Goal: Information Seeking & Learning: Learn about a topic

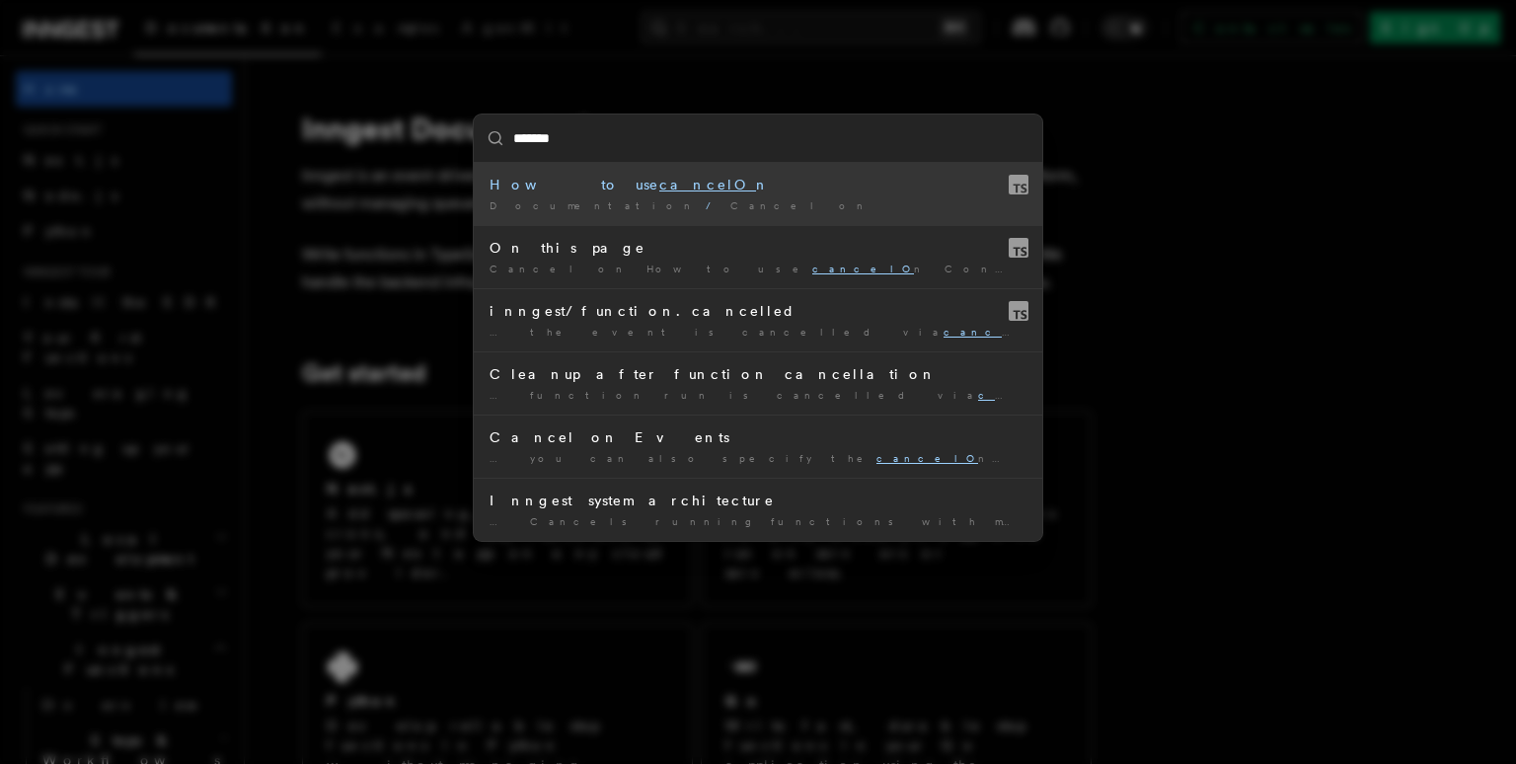
type input "********"
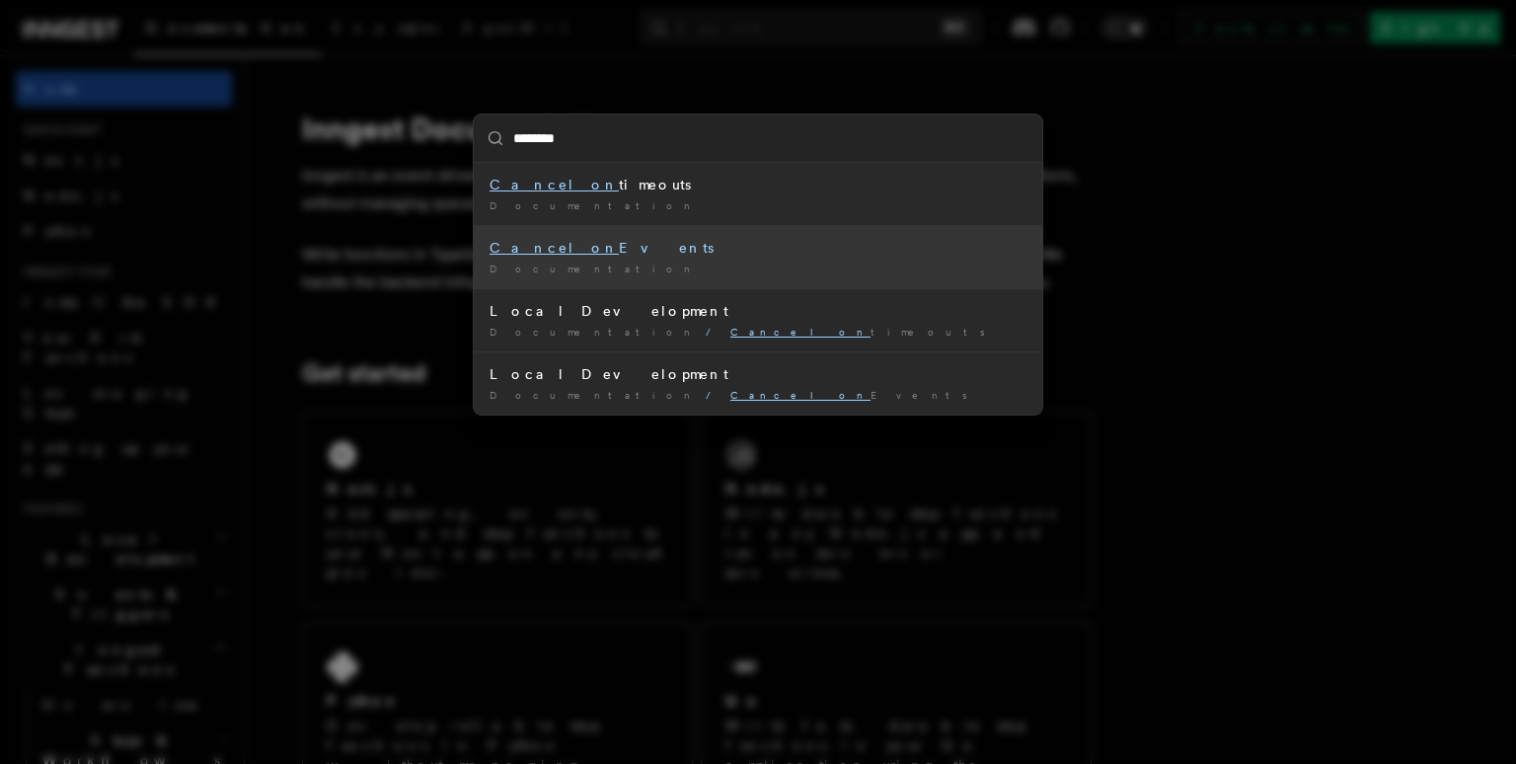
click at [588, 251] on div "Cancel on Events" at bounding box center [758, 248] width 537 height 20
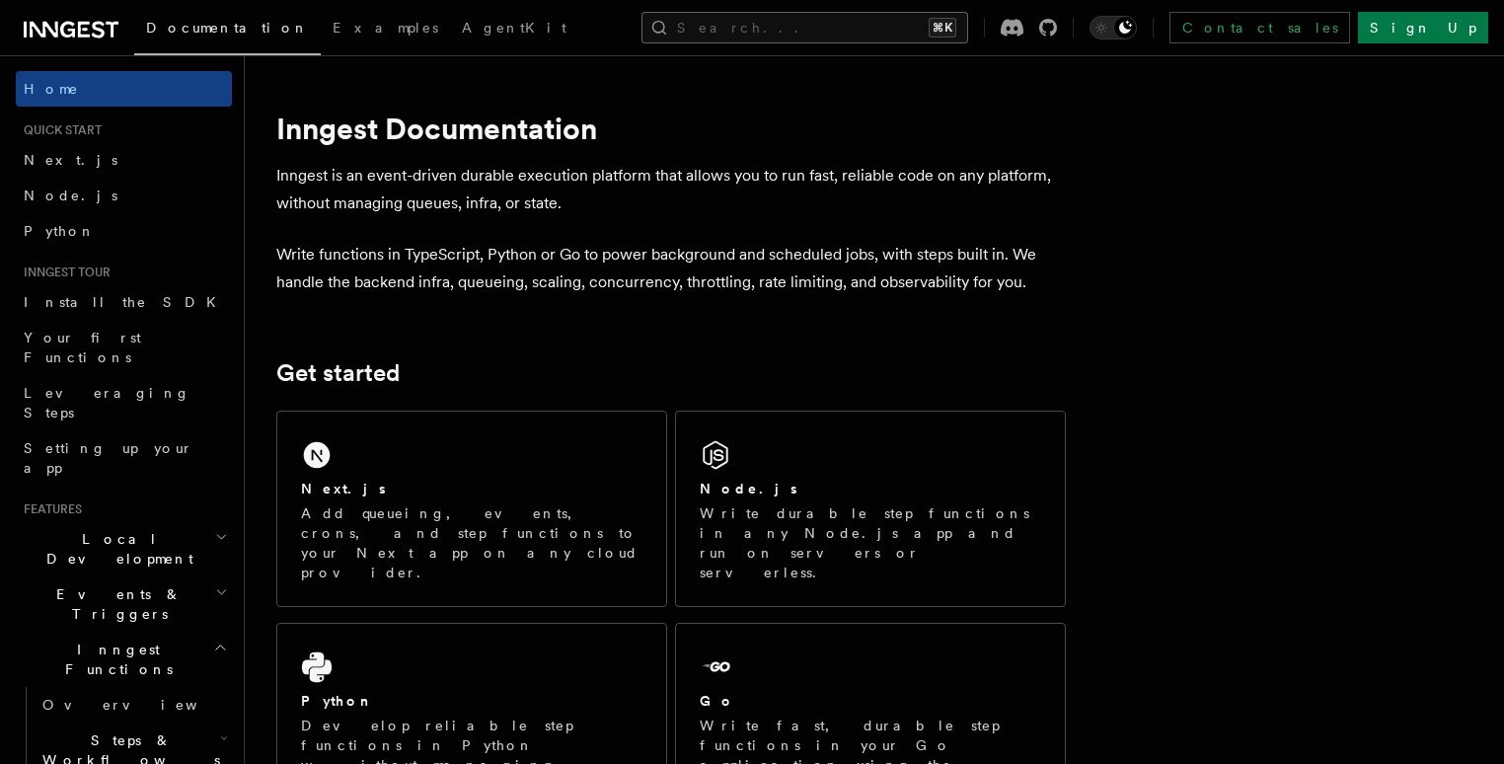
click at [839, 30] on button "Search... ⌘K" at bounding box center [805, 28] width 327 height 32
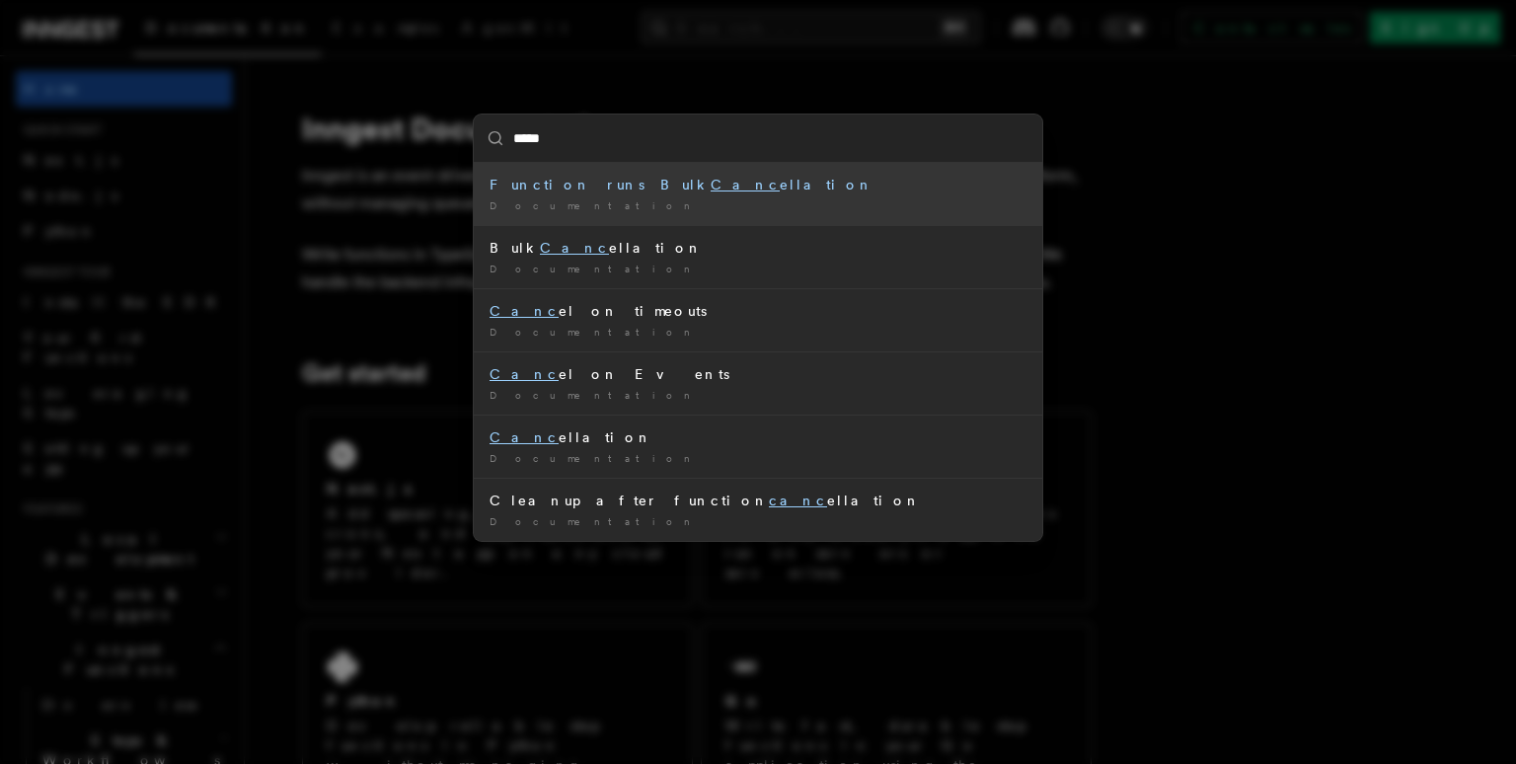
type input "******"
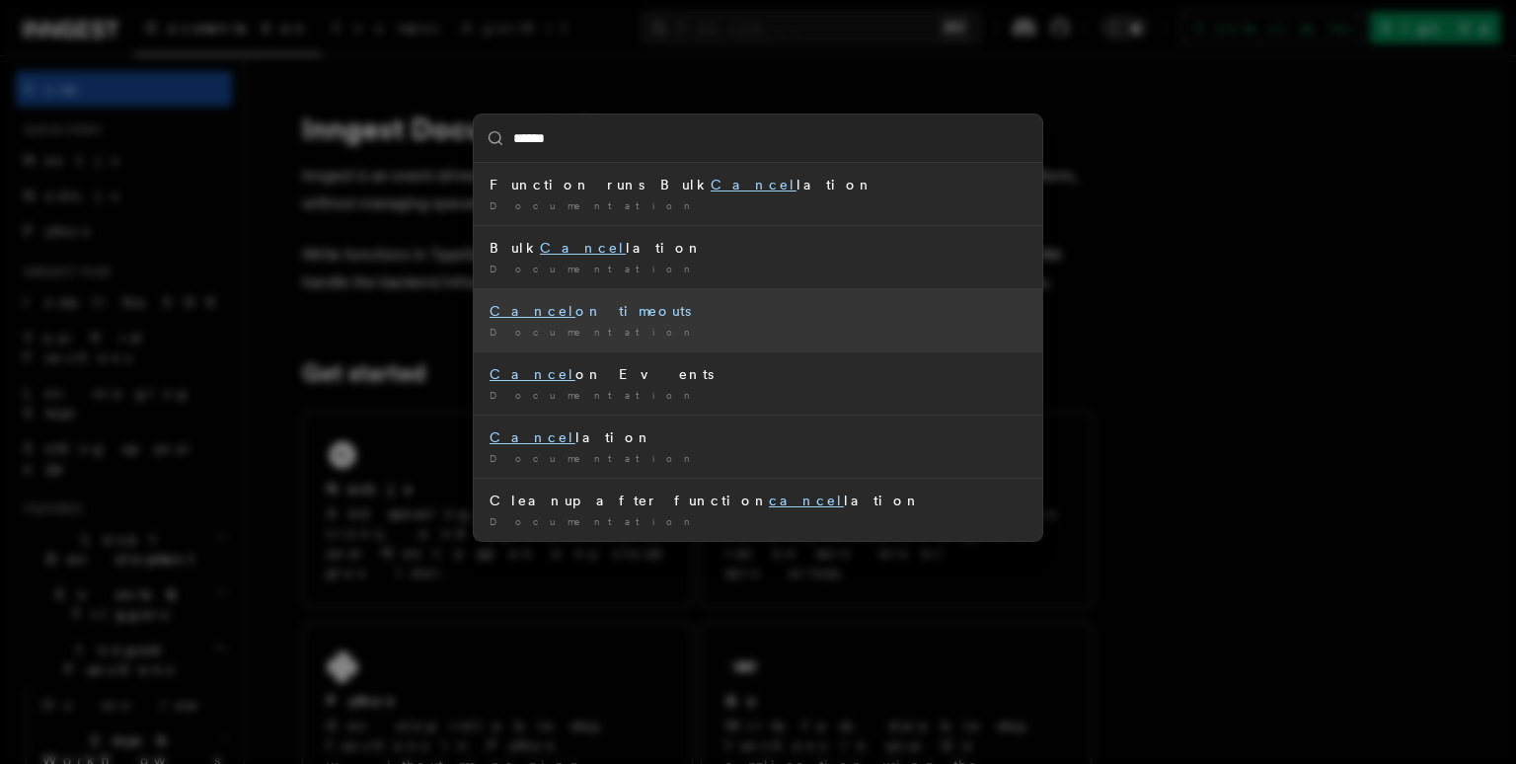
click at [675, 331] on div "Documentation /" at bounding box center [758, 332] width 537 height 15
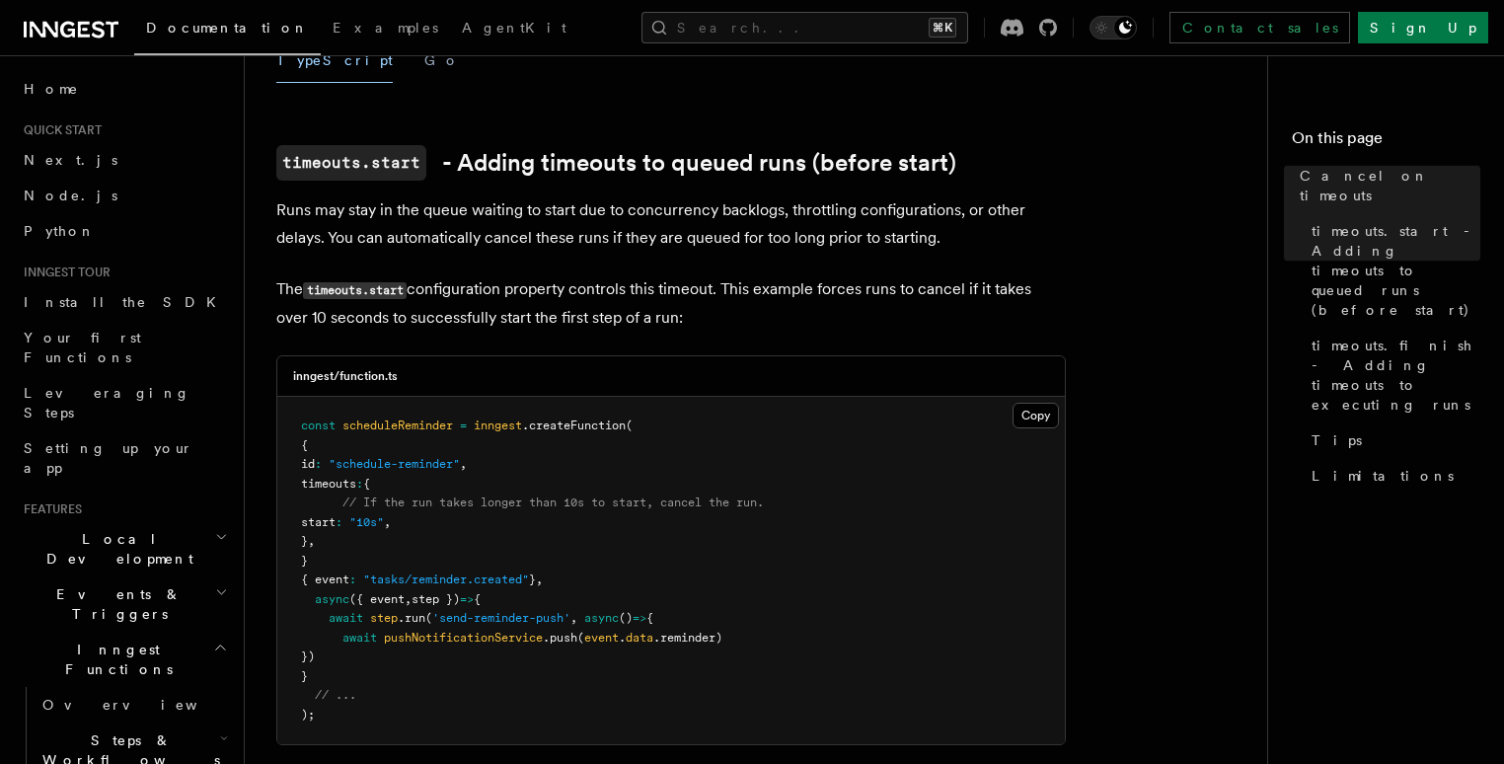
scroll to position [479, 0]
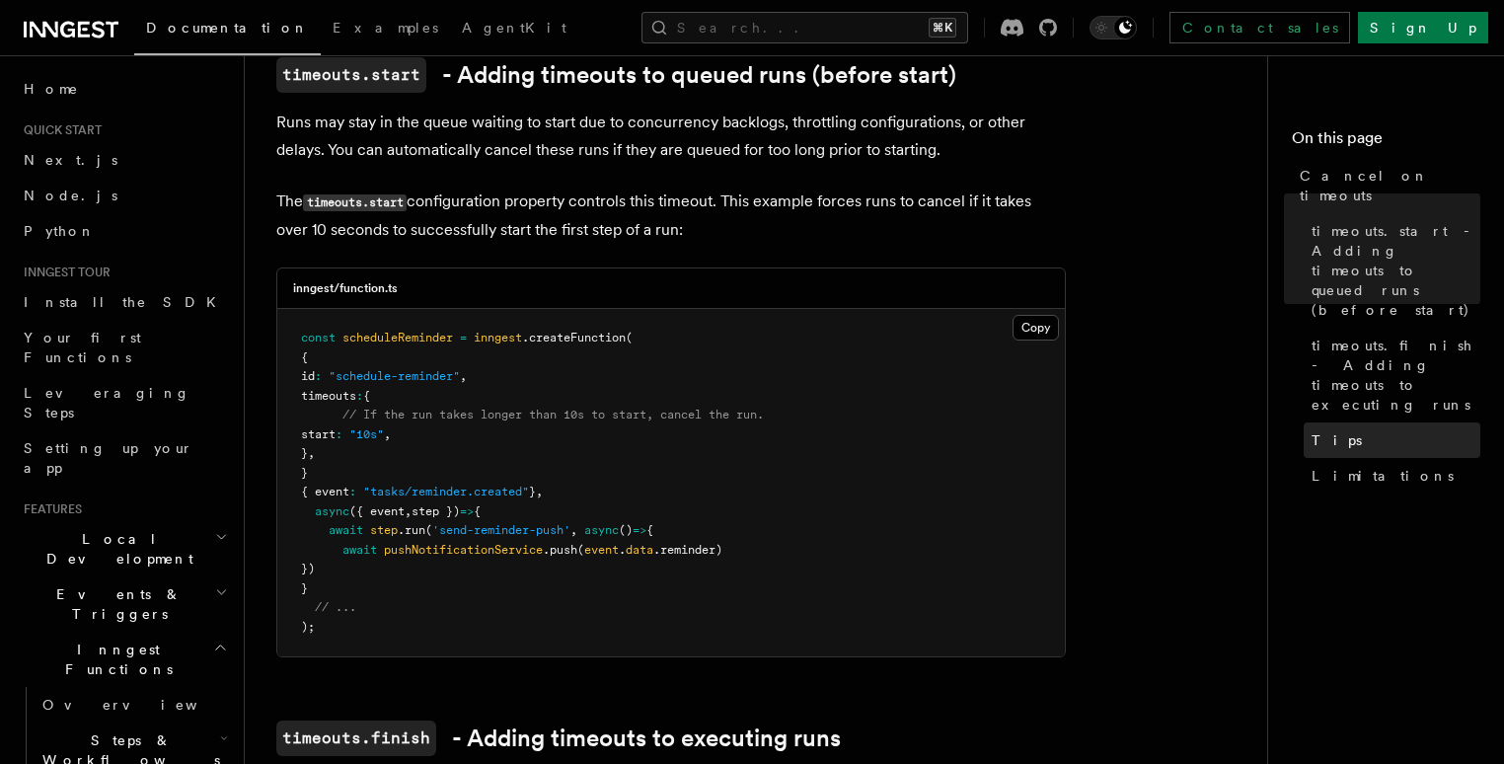
click at [1304, 422] on link "Tips" at bounding box center [1392, 440] width 177 height 36
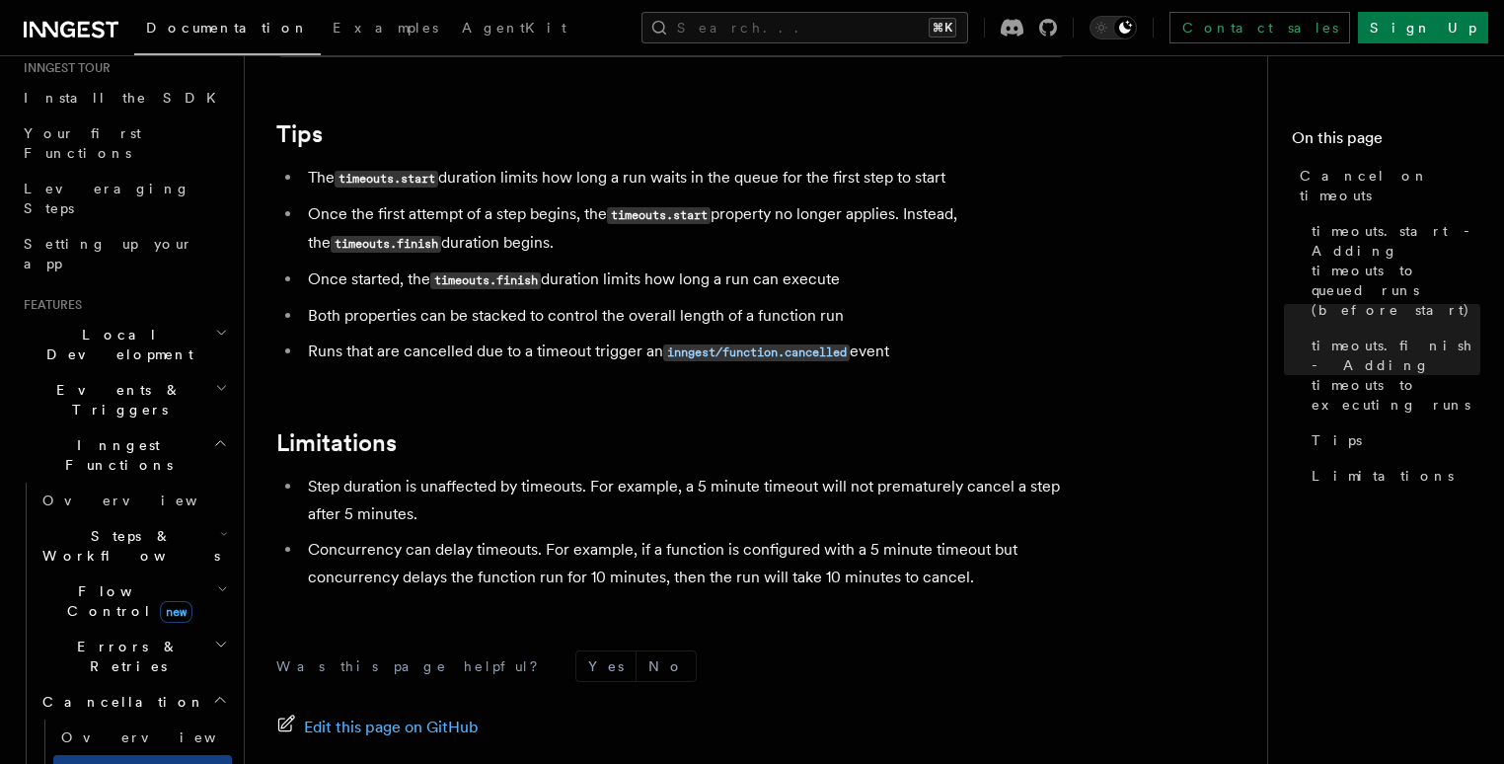
scroll to position [228, 0]
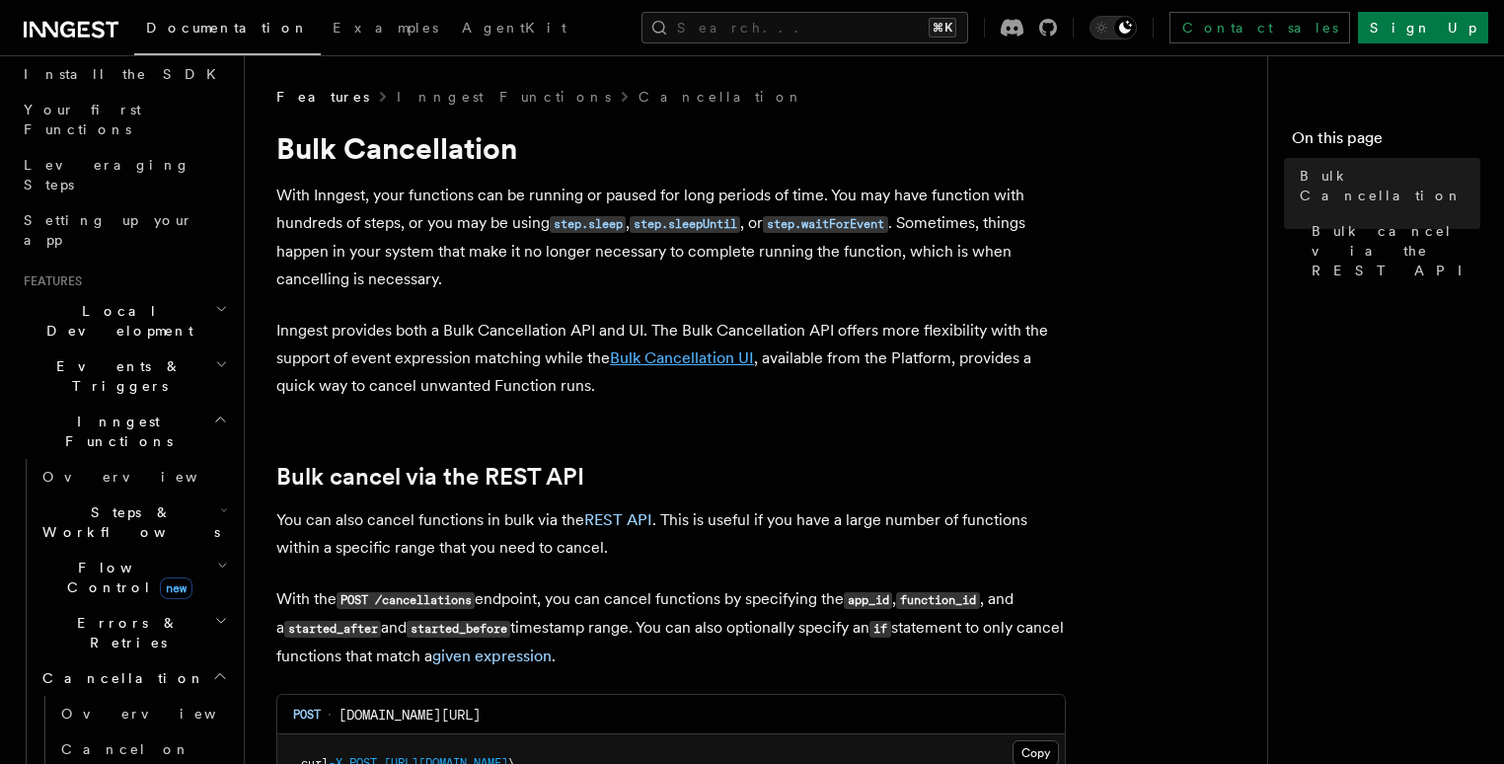
click at [686, 357] on link "Bulk Cancellation UI" at bounding box center [682, 357] width 144 height 19
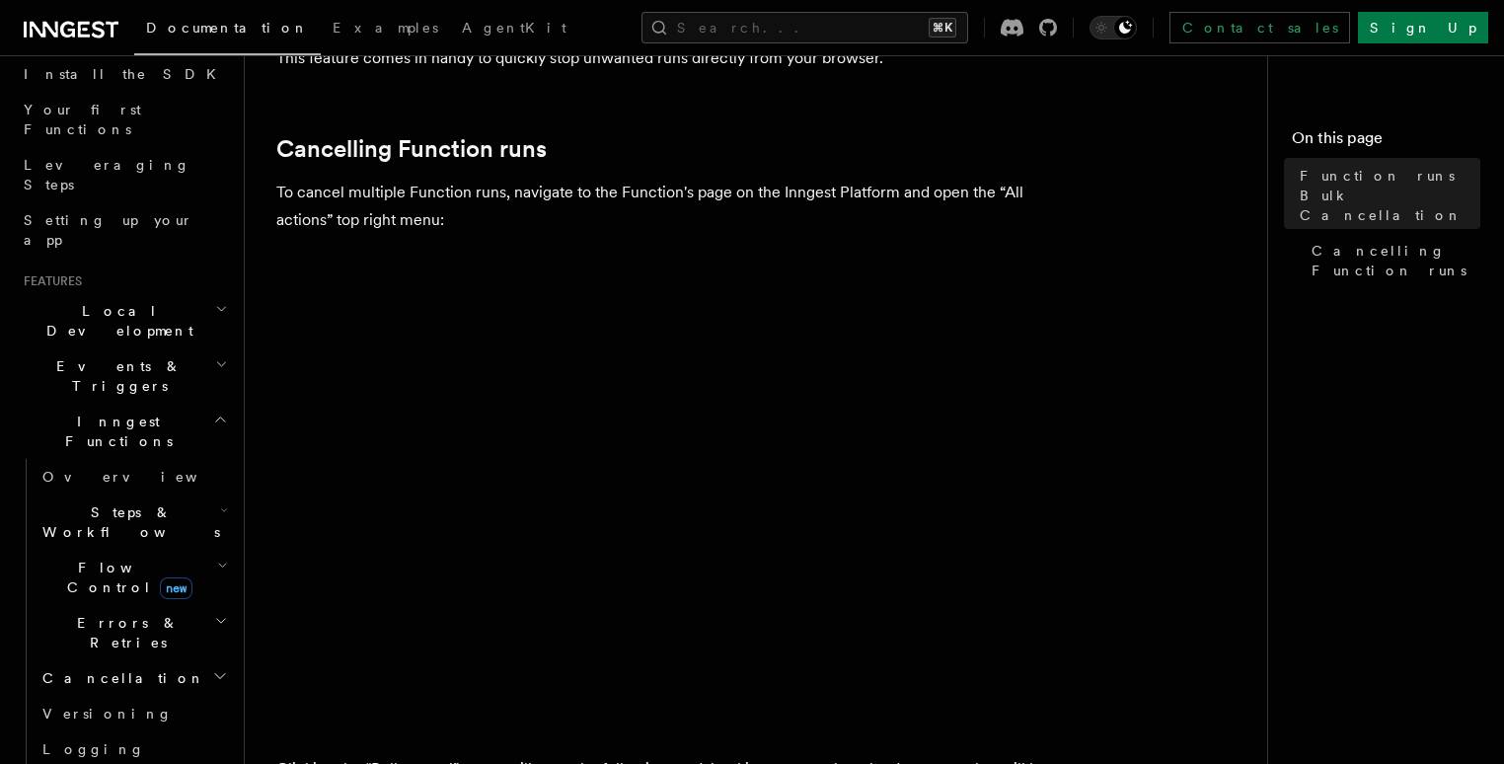
scroll to position [231, 0]
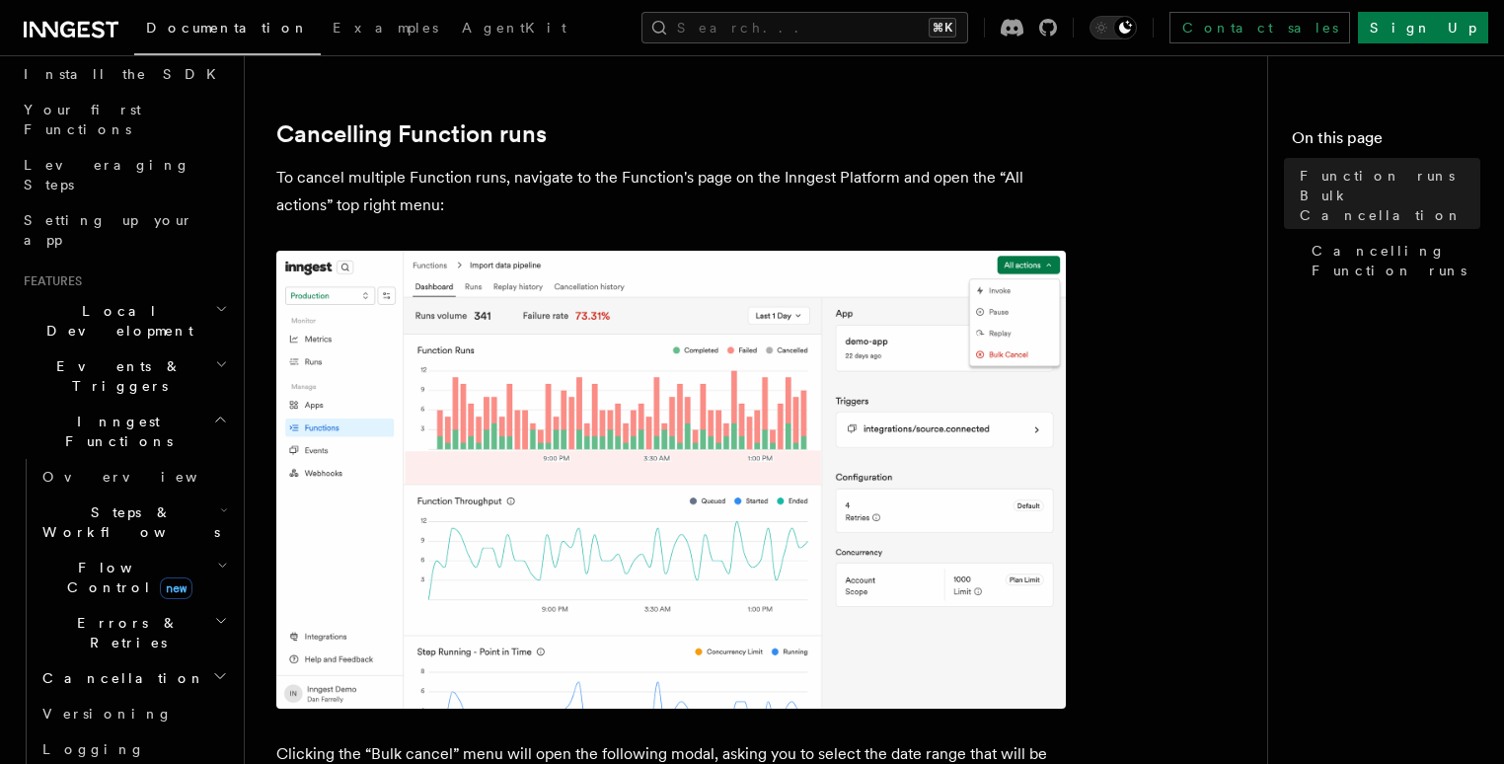
click at [766, 138] on h2 "Cancelling Function runs" at bounding box center [671, 134] width 790 height 28
click at [773, 26] on button "Search... ⌘K" at bounding box center [805, 28] width 327 height 32
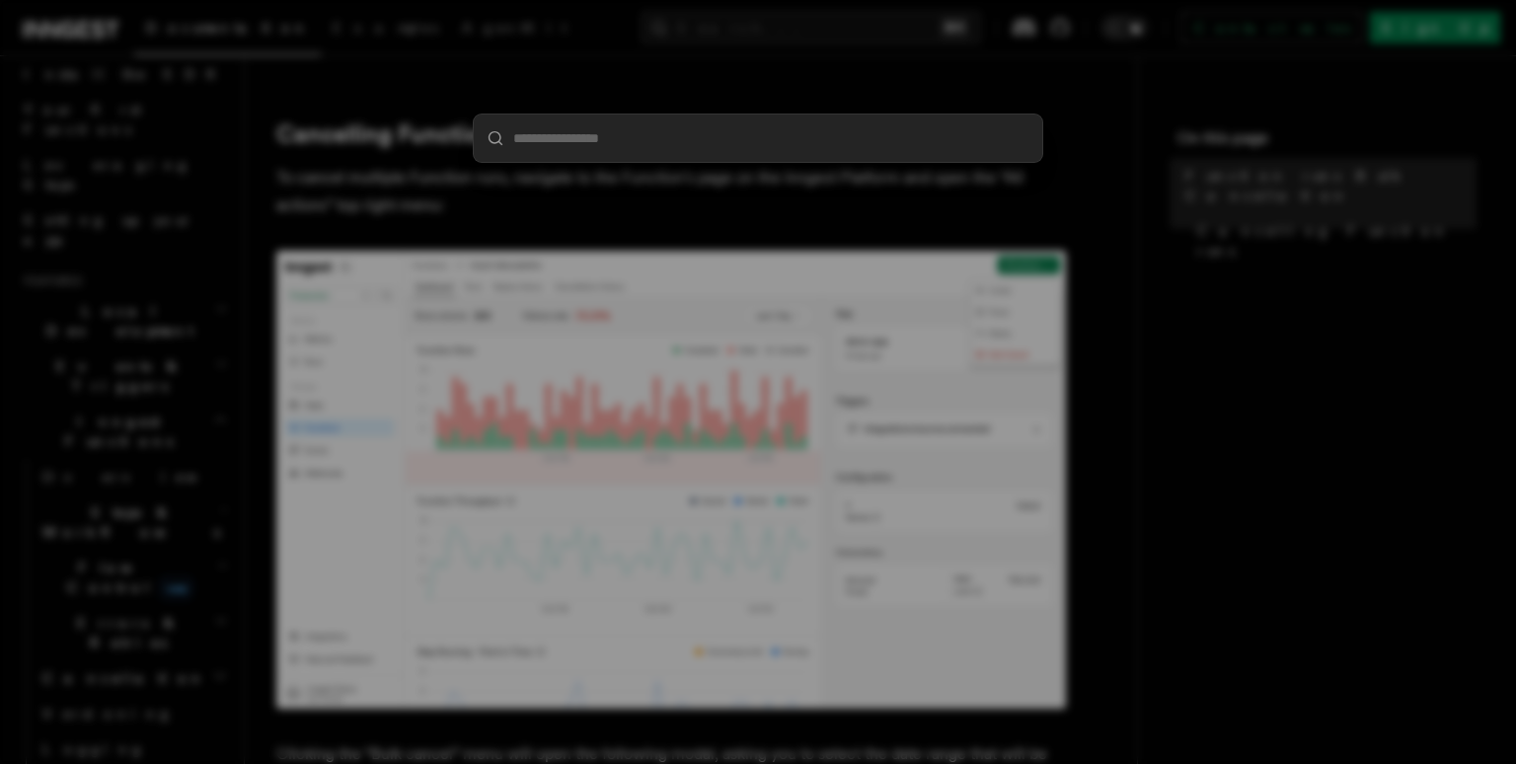
click at [775, 34] on div at bounding box center [758, 382] width 1516 height 764
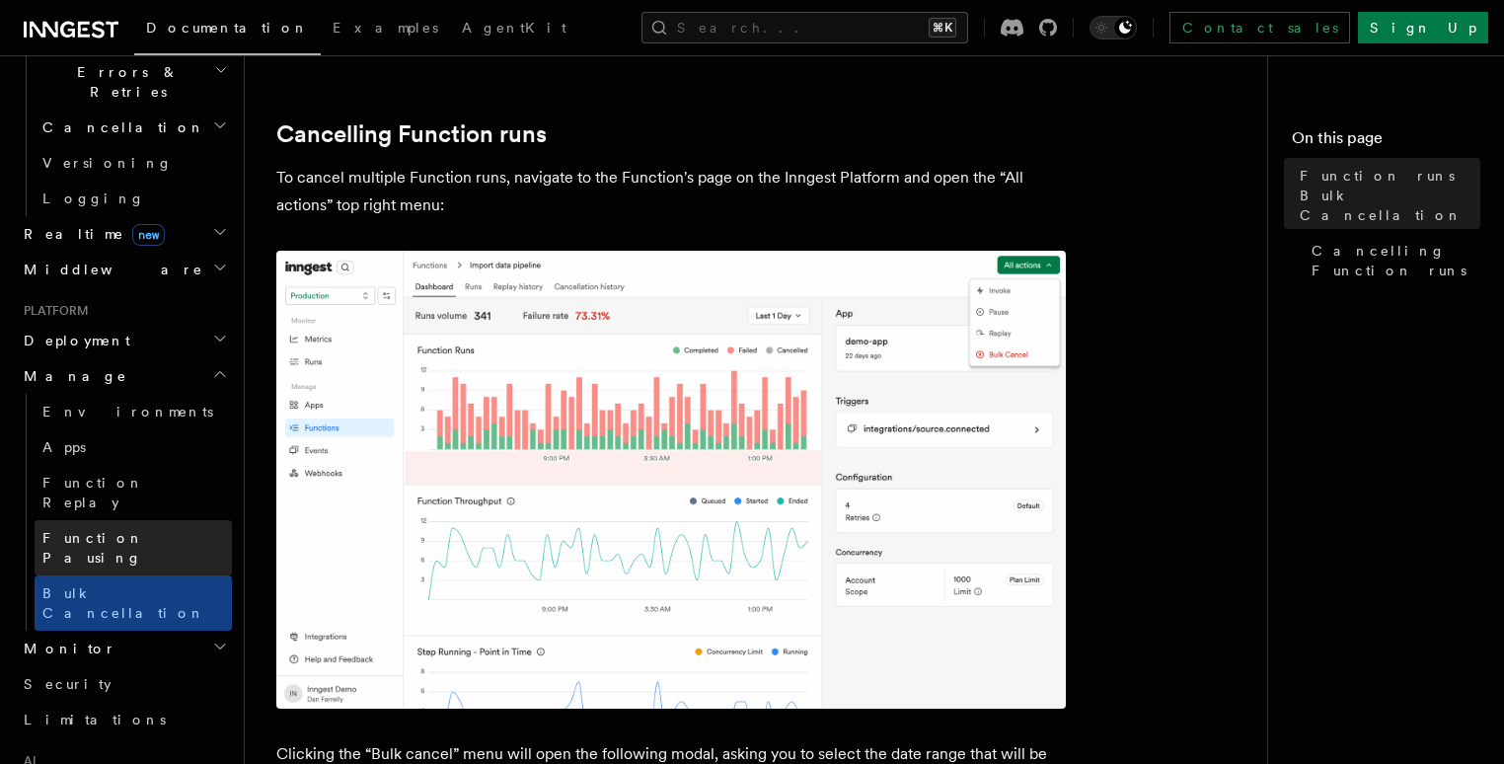
scroll to position [778, 0]
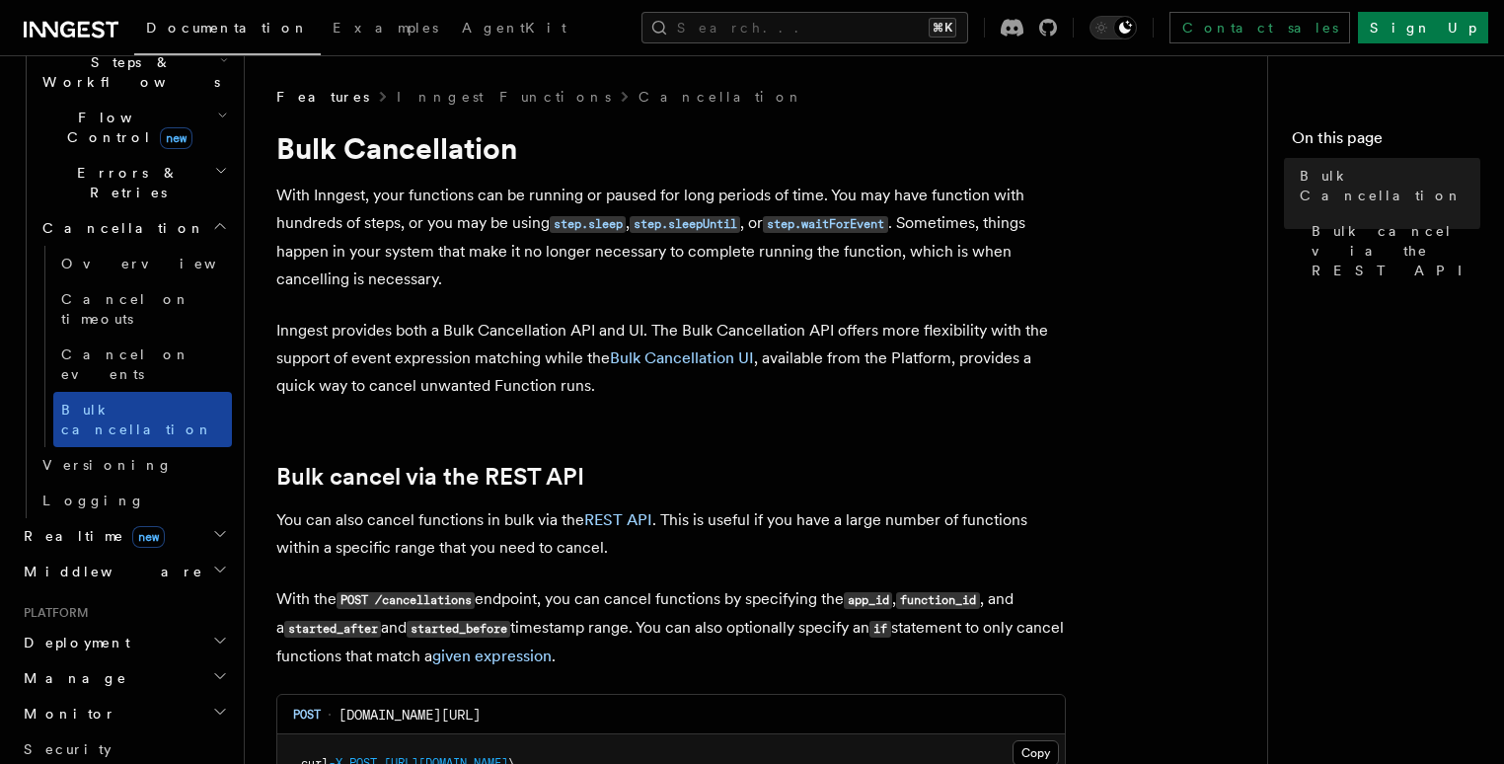
scroll to position [589, 0]
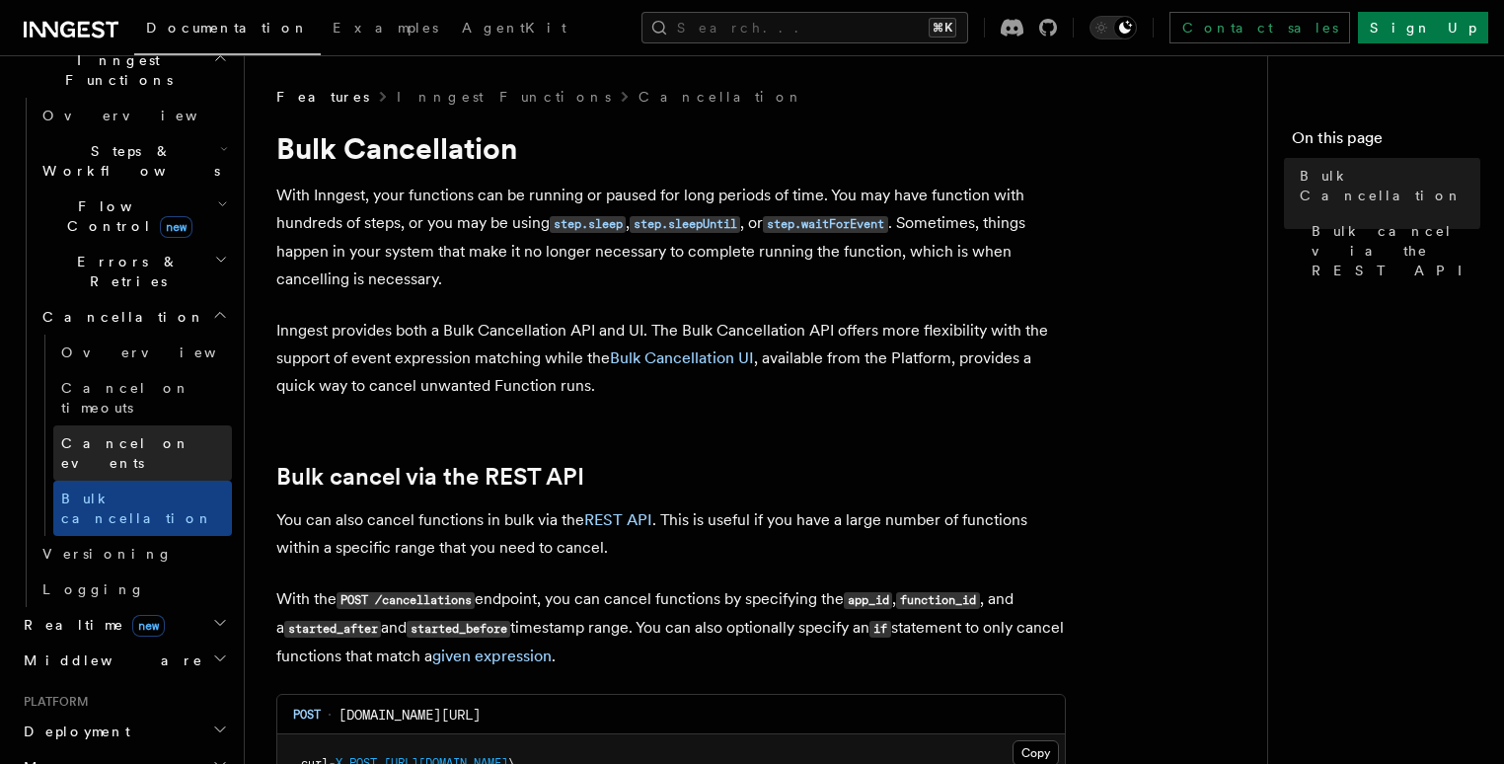
click at [127, 435] on span "Cancel on events" at bounding box center [125, 453] width 129 height 36
